Goal: Information Seeking & Learning: Check status

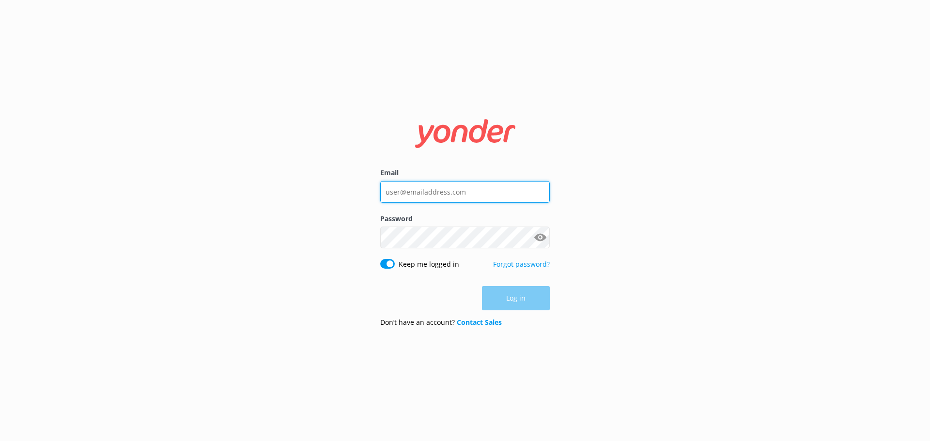
click at [478, 200] on input "Email" at bounding box center [465, 192] width 170 height 22
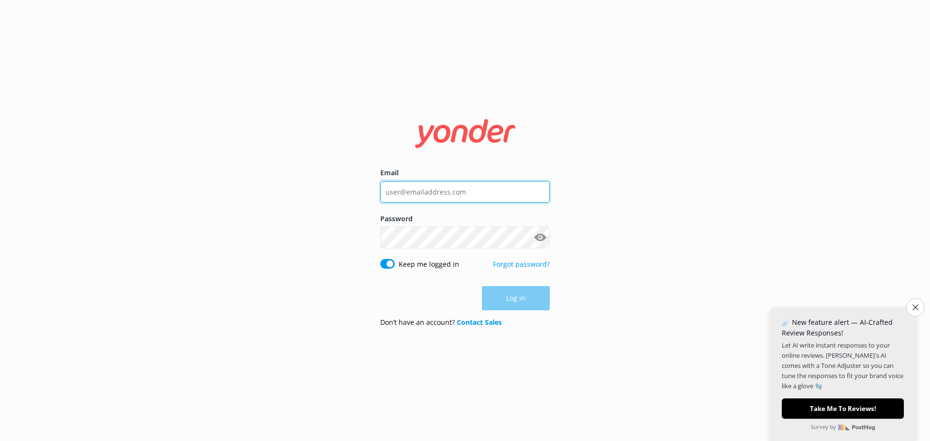
type input "[EMAIL_ADDRESS][DOMAIN_NAME]"
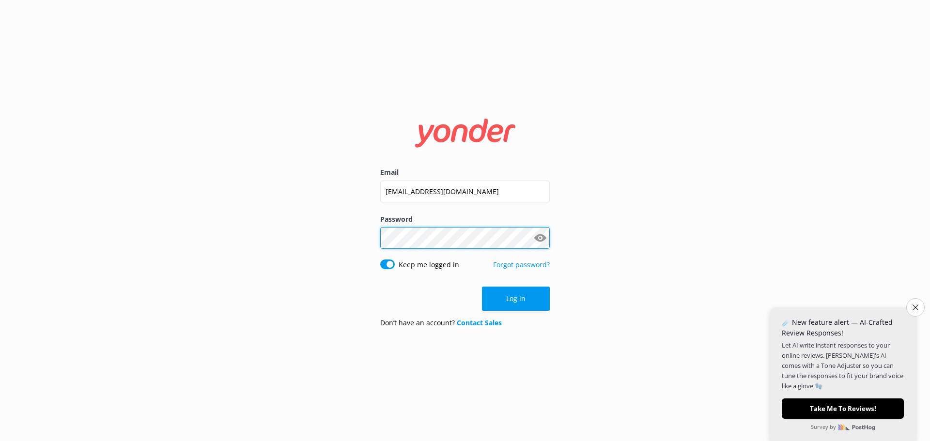
click button "Log in" at bounding box center [516, 299] width 68 height 24
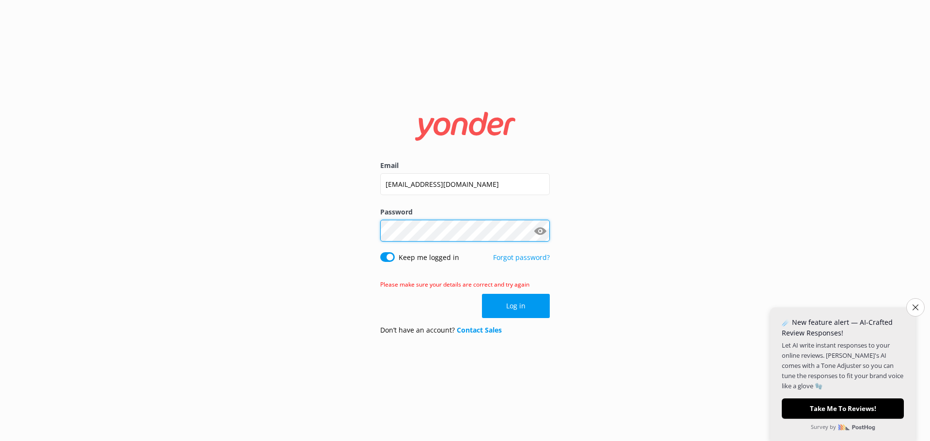
click button "Log in" at bounding box center [516, 306] width 68 height 24
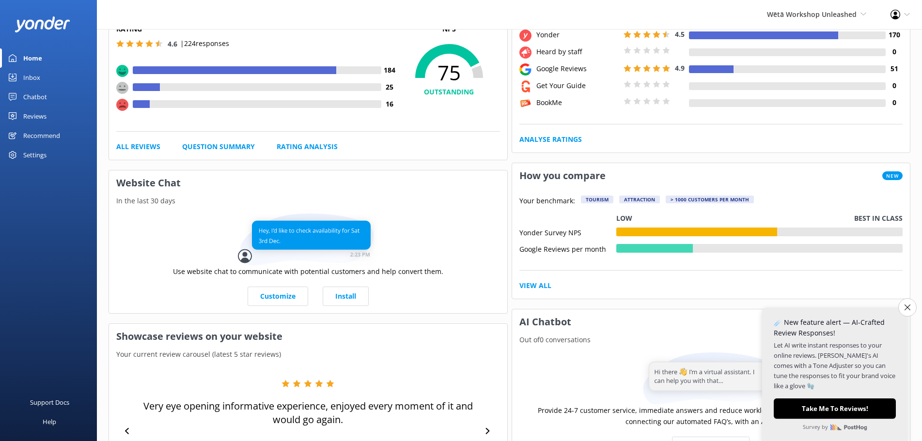
click at [47, 121] on div "Reviews" at bounding box center [34, 116] width 23 height 19
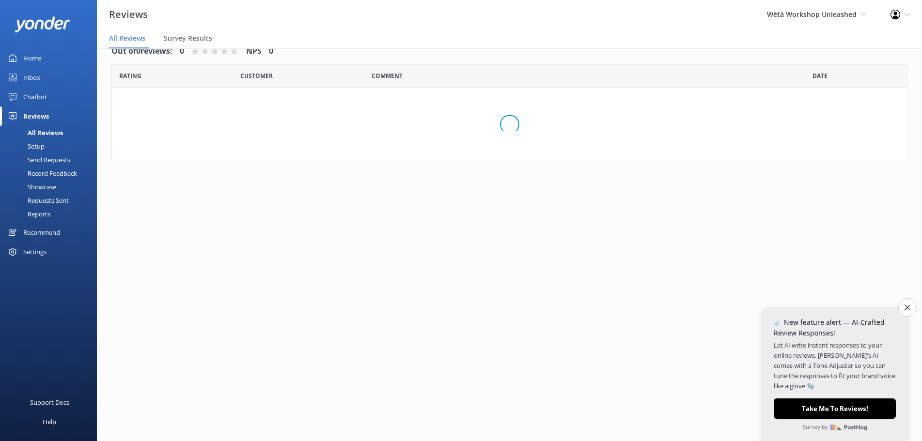
scroll to position [19, 0]
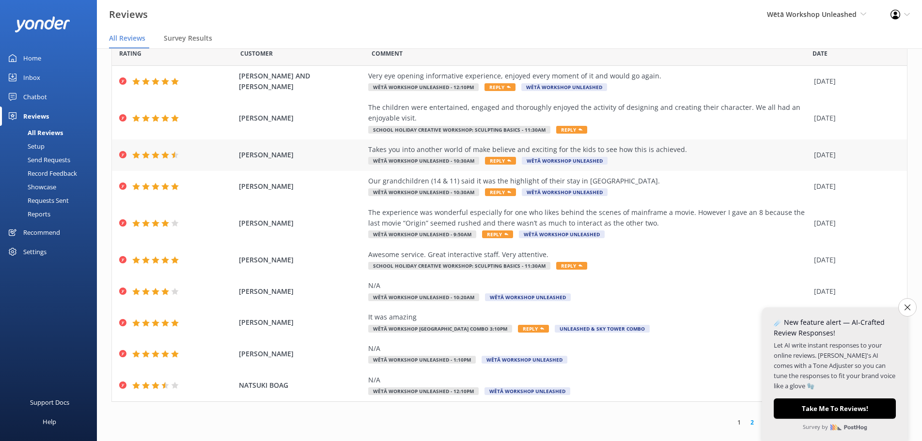
scroll to position [34, 0]
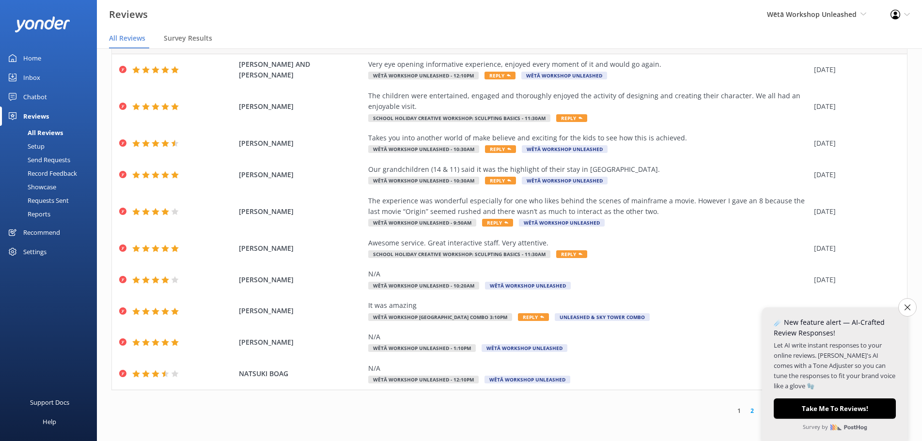
click at [50, 58] on link "Home" at bounding box center [48, 57] width 97 height 19
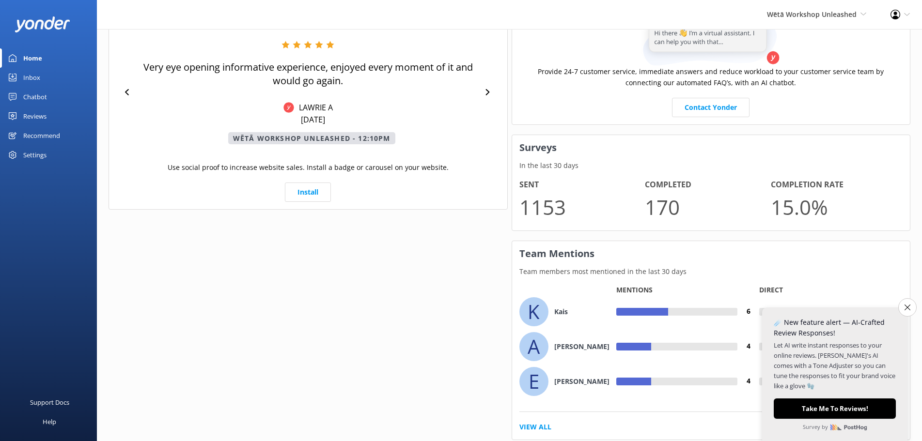
scroll to position [464, 0]
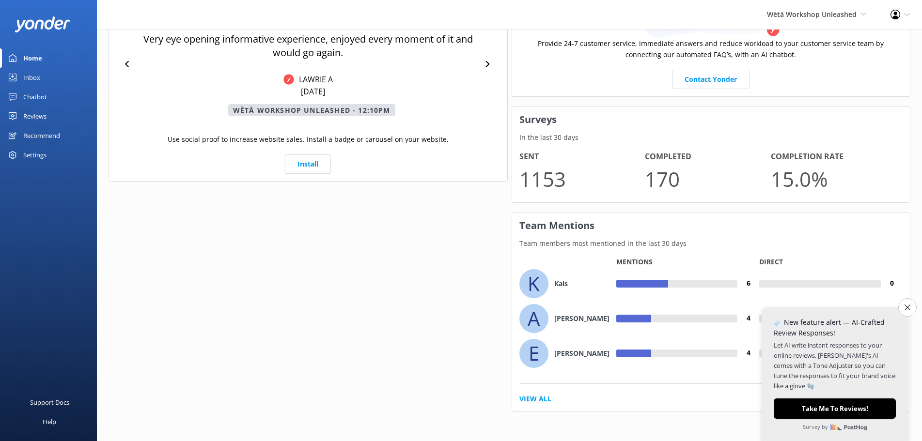
click at [532, 403] on link "View All" at bounding box center [535, 399] width 32 height 11
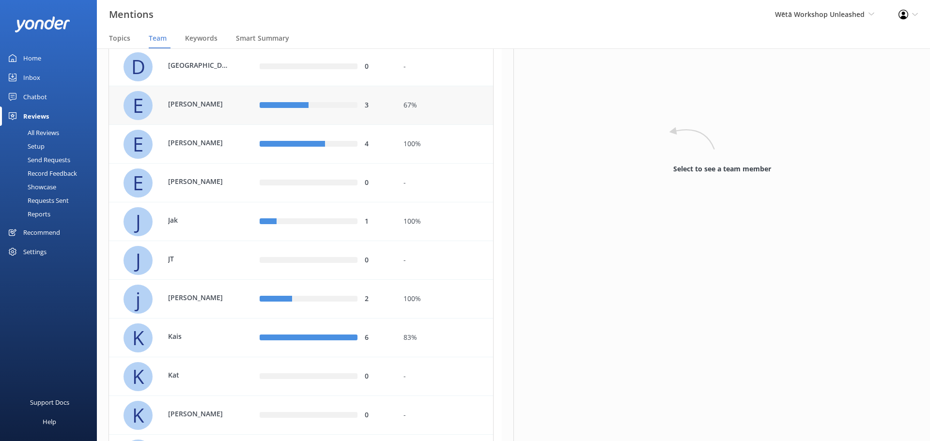
scroll to position [339, 0]
click at [329, 325] on div "6" at bounding box center [323, 337] width 143 height 39
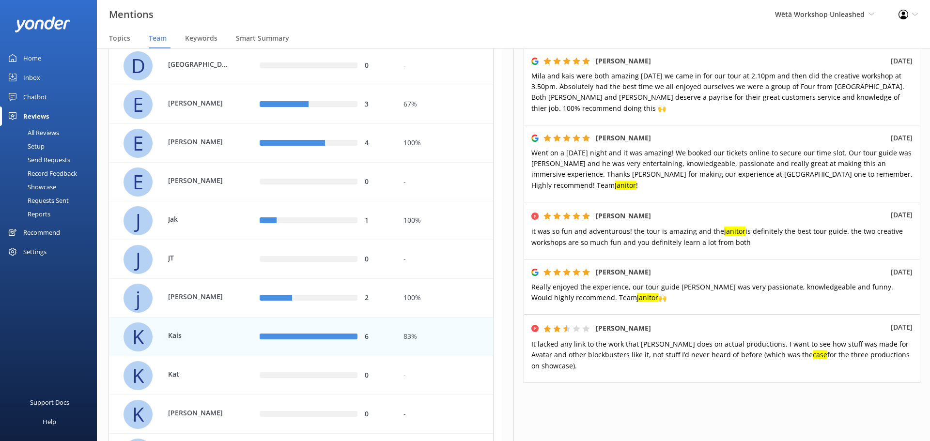
scroll to position [235, 0]
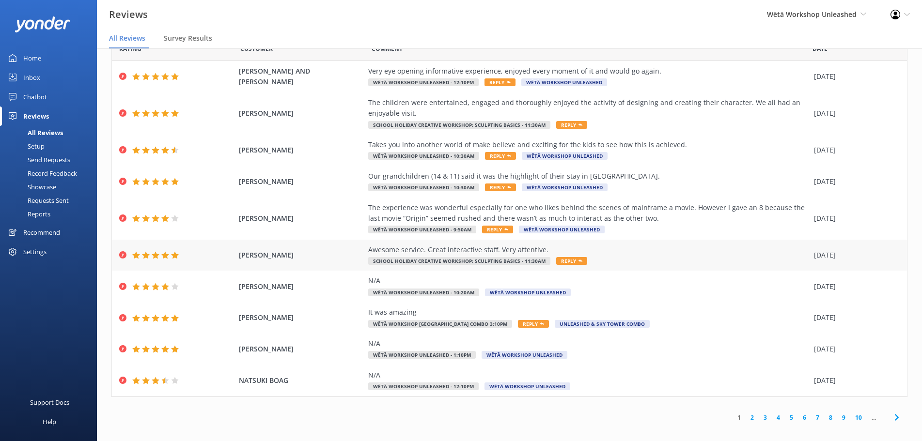
scroll to position [19, 0]
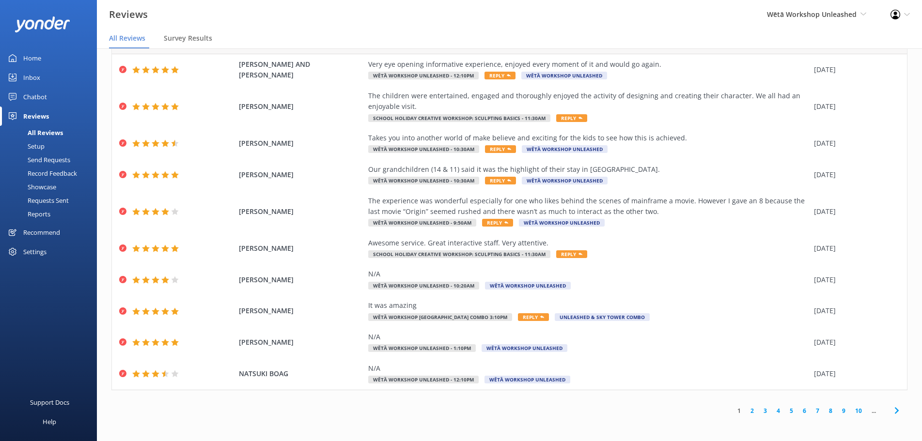
drag, startPoint x: 735, startPoint y: 412, endPoint x: 595, endPoint y: 29, distance: 408.5
click at [736, 412] on link "1" at bounding box center [738, 410] width 13 height 9
